Goal: Find specific page/section

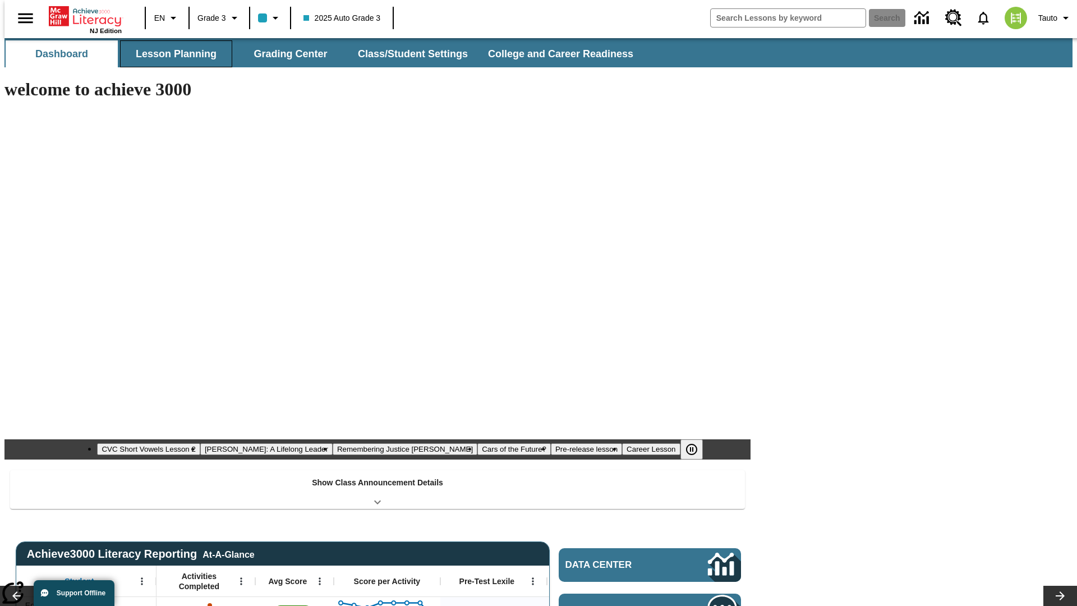
click at [172, 54] on button "Lesson Planning" at bounding box center [176, 53] width 112 height 27
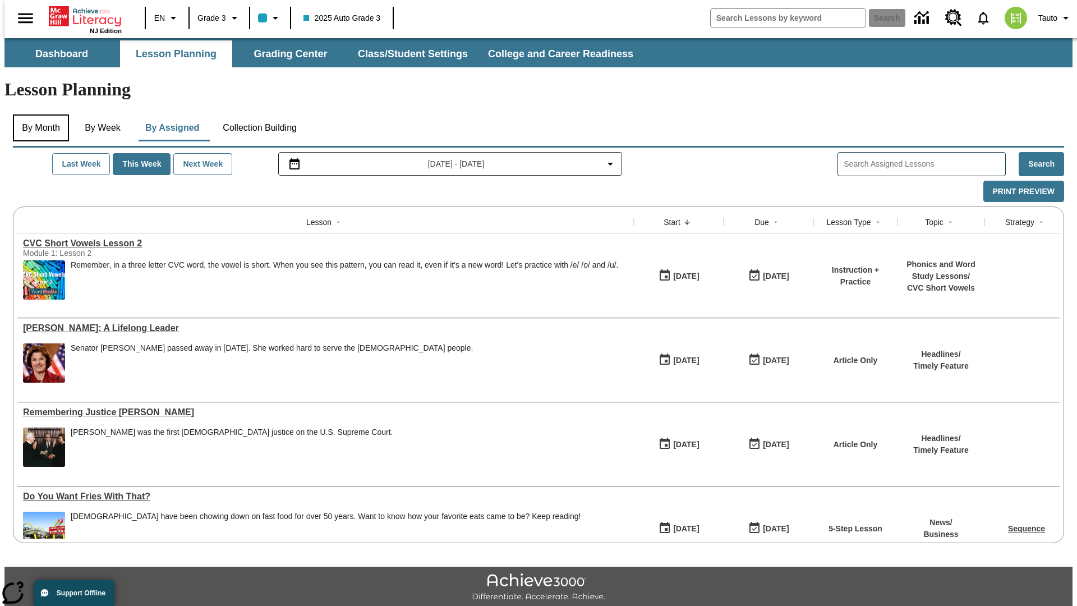
click at [38, 114] on button "By Month" at bounding box center [41, 127] width 56 height 27
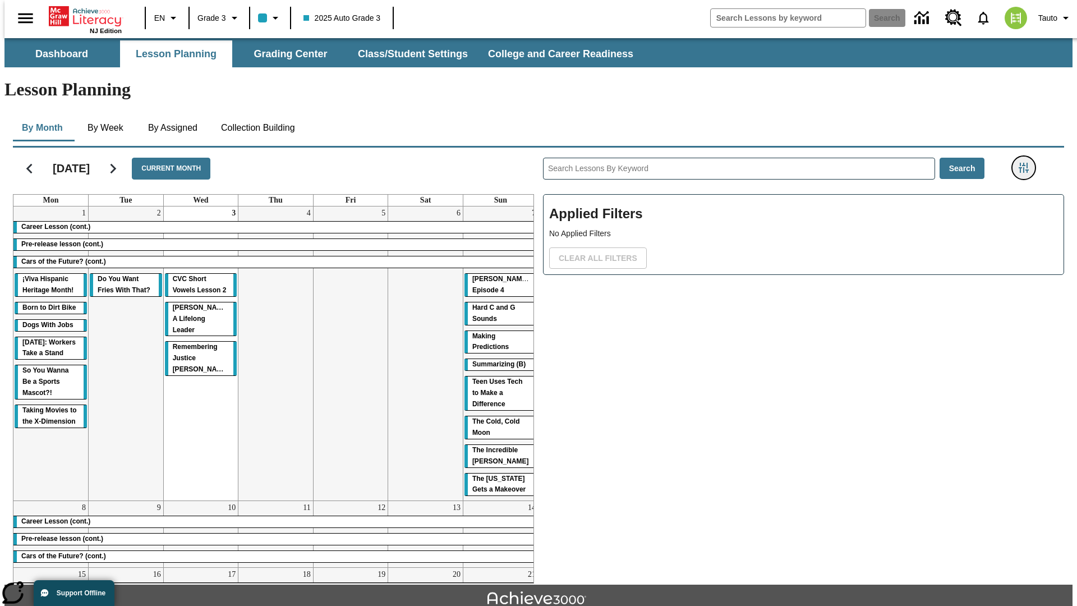
click at [1027, 163] on icon "Filters Side menu" at bounding box center [1024, 168] width 10 height 10
